Goal: Task Accomplishment & Management: Complete application form

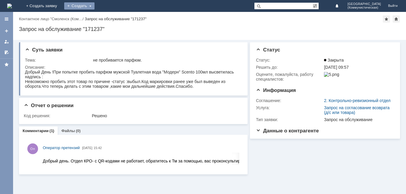
click at [94, 7] on div "Создать" at bounding box center [79, 5] width 30 height 7
click at [110, 18] on link "Заявка" at bounding box center [87, 17] width 45 height 7
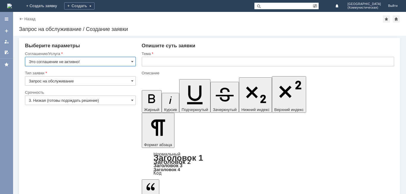
click at [124, 60] on input "Это соглашение не активно!" at bounding box center [80, 62] width 111 height 10
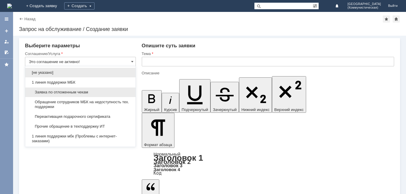
click at [94, 94] on span "Заявка по отложенным чекам" at bounding box center [80, 92] width 103 height 5
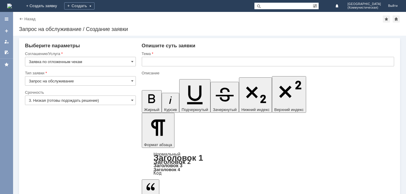
type input "Заявка по отложенным чекам"
click at [170, 60] on input "text" at bounding box center [268, 62] width 252 height 10
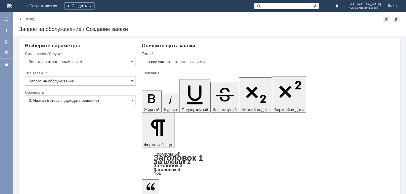
type input "прошу удалить отложенные чеки"
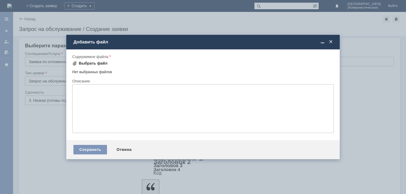
click at [91, 63] on div "Выбрать файл" at bounding box center [93, 63] width 29 height 5
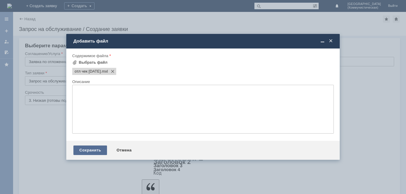
click at [101, 150] on div "Сохранить" at bounding box center [90, 150] width 34 height 10
